Goal: Find specific page/section: Find specific page/section

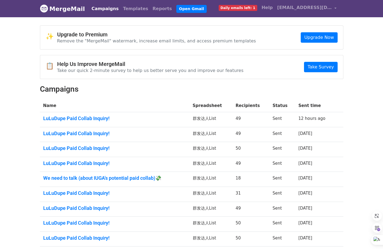
click at [350, 112] on body "MergeMail Campaigns Templates Reports Open Gmail Daily emails left: 1 Help bran…" at bounding box center [191, 148] width 383 height 297
click at [89, 119] on link "LuLuDupe Paid Collab Inquiry!" at bounding box center [114, 118] width 143 height 6
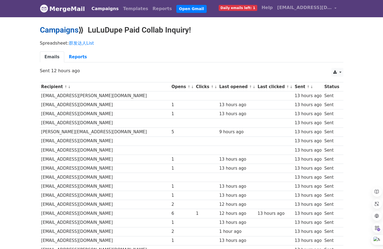
click at [71, 31] on link "Campaigns" at bounding box center [59, 29] width 39 height 9
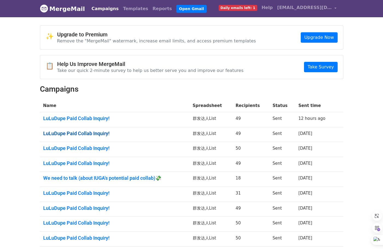
click at [86, 133] on link "LuLuDupe Paid Collab Inquiry!" at bounding box center [114, 133] width 143 height 6
